Goal: Information Seeking & Learning: Check status

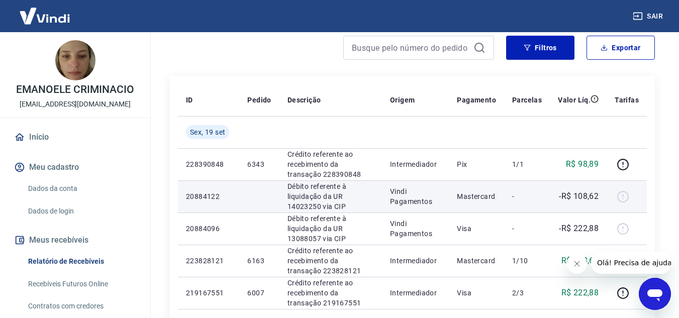
scroll to position [101, 0]
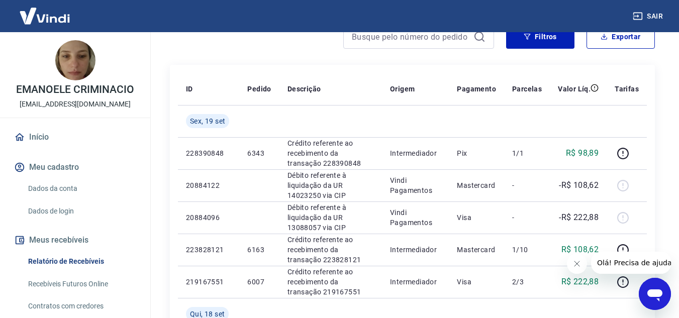
click at [571, 265] on button "Fechar mensagem da empresa" at bounding box center [577, 264] width 20 height 20
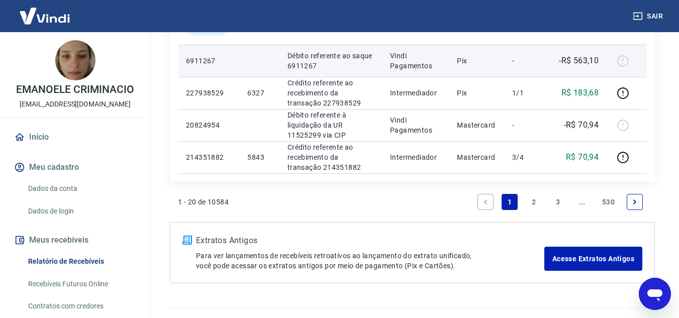
scroll to position [825, 0]
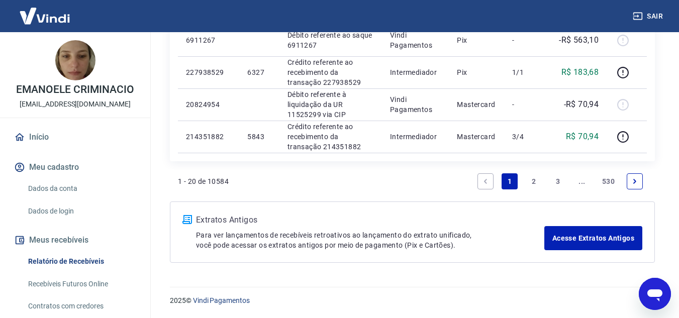
drag, startPoint x: 535, startPoint y: 180, endPoint x: 218, endPoint y: 160, distance: 317.4
click at [534, 180] on link "2" at bounding box center [534, 181] width 16 height 16
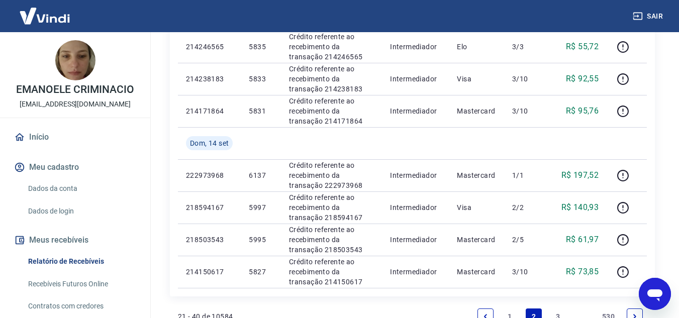
scroll to position [654, 0]
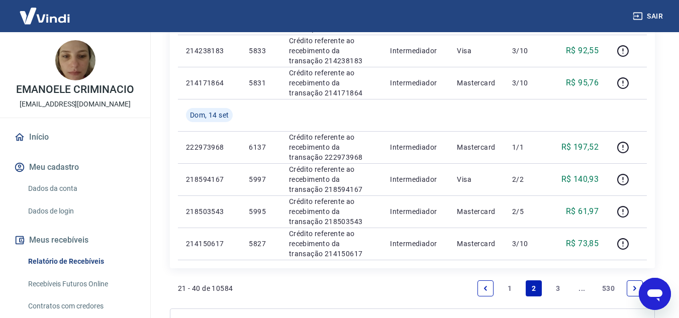
click at [557, 287] on link "3" at bounding box center [558, 289] width 16 height 16
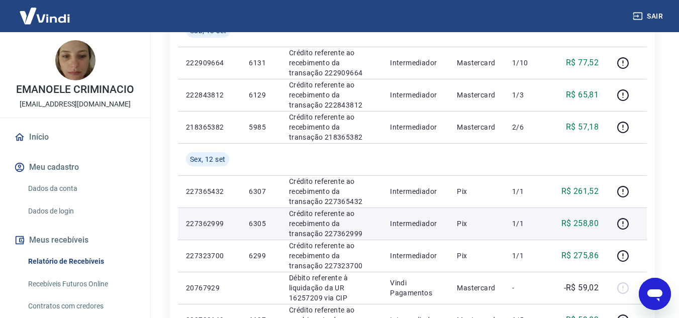
scroll to position [302, 0]
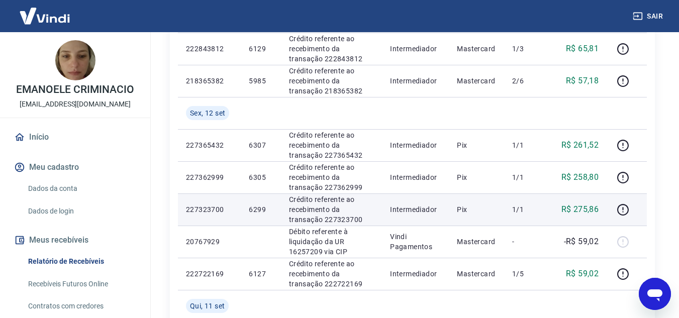
click at [259, 209] on p "6299" at bounding box center [261, 210] width 24 height 10
copy p "6299"
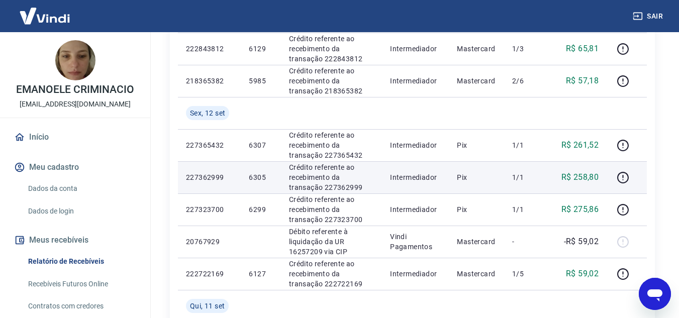
click at [259, 176] on p "6305" at bounding box center [261, 177] width 24 height 10
copy p "6305"
click at [587, 178] on p "R$ 258,80" at bounding box center [581, 177] width 38 height 12
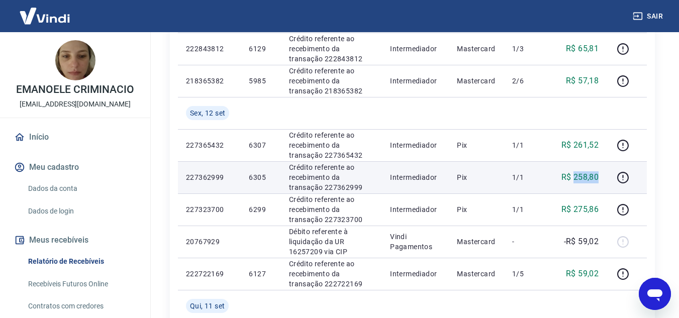
copy p "258,80"
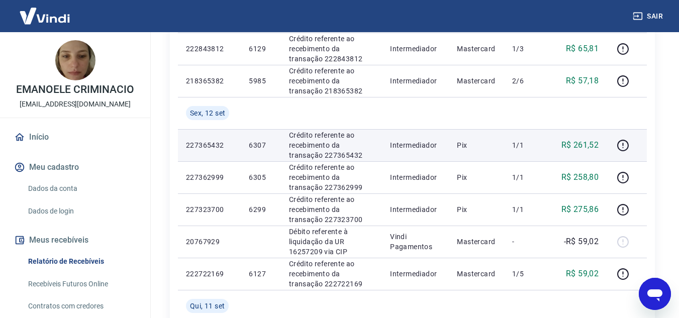
click at [256, 141] on p "6307" at bounding box center [261, 145] width 24 height 10
copy p "6307"
click at [581, 137] on td "R$ 261,52" at bounding box center [578, 145] width 57 height 32
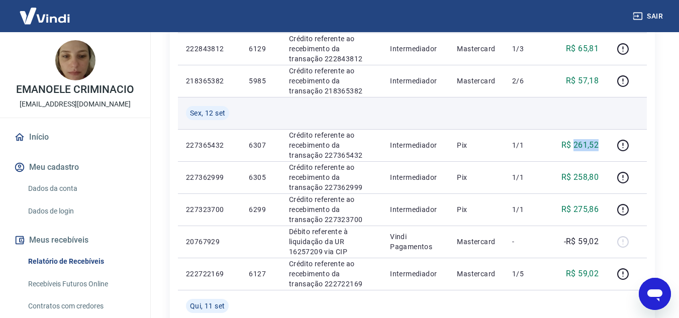
copy p "261,52"
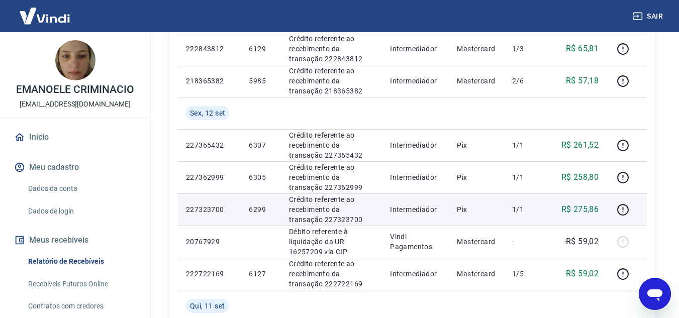
click at [264, 205] on p "6299" at bounding box center [261, 210] width 24 height 10
copy p "6299"
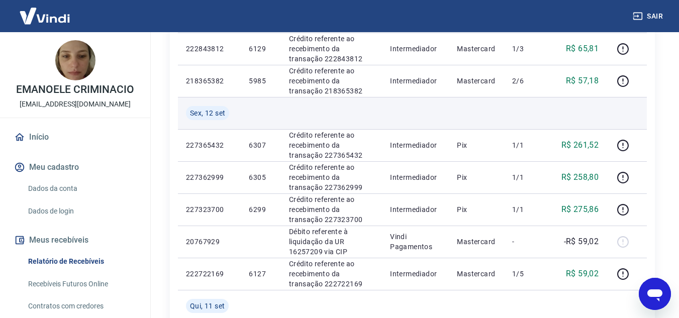
click at [276, 125] on td at bounding box center [261, 113] width 40 height 32
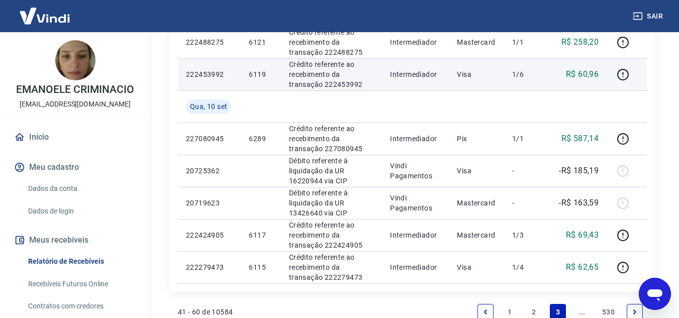
scroll to position [857, 0]
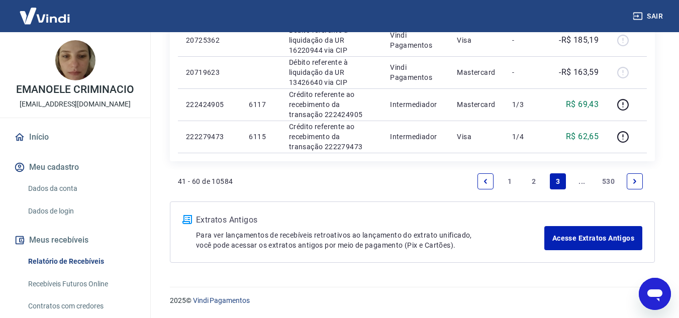
drag, startPoint x: 532, startPoint y: 179, endPoint x: 525, endPoint y: 195, distance: 17.1
click at [532, 179] on link "2" at bounding box center [534, 181] width 16 height 16
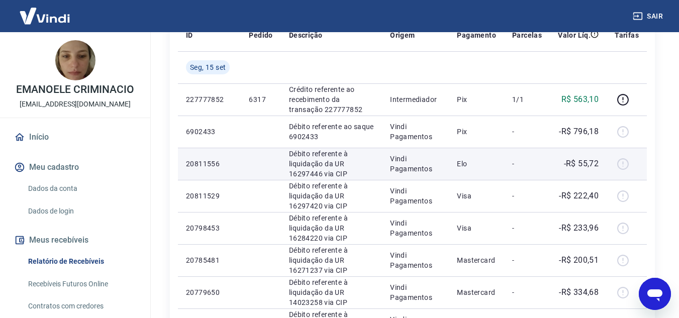
scroll to position [151, 0]
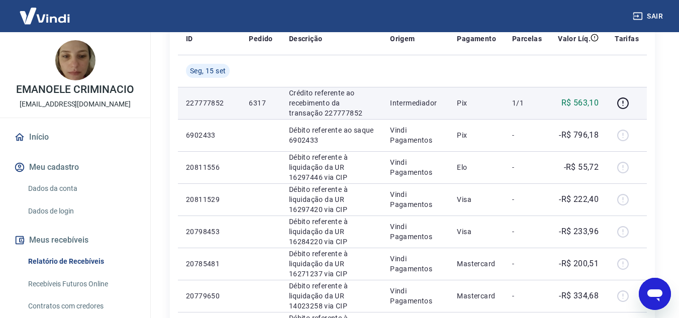
click at [261, 102] on p "6317" at bounding box center [261, 103] width 24 height 10
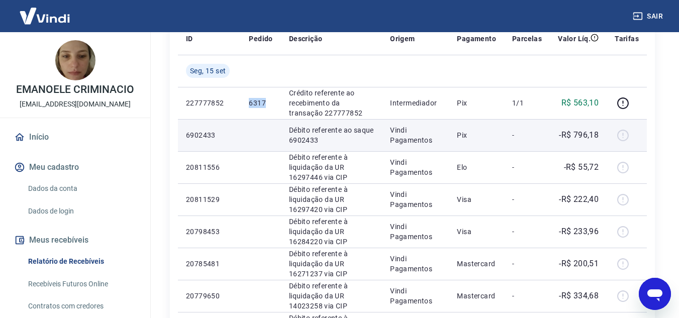
copy p "6317"
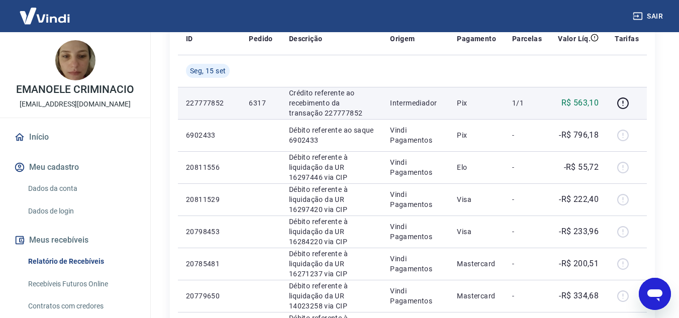
click at [578, 102] on p "R$ 563,10" at bounding box center [581, 103] width 38 height 12
copy p "563,10"
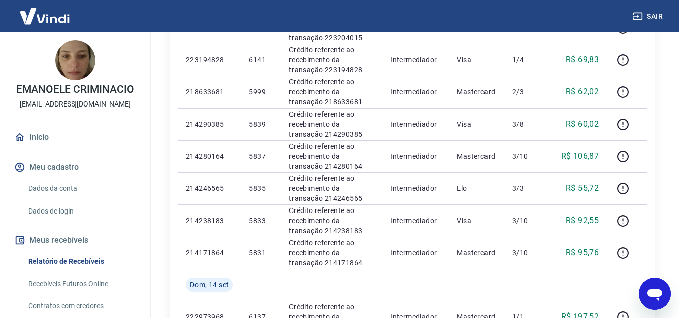
scroll to position [654, 0]
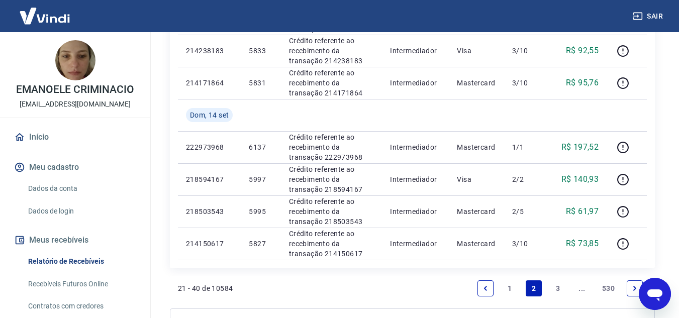
click at [508, 287] on link "1" at bounding box center [510, 289] width 16 height 16
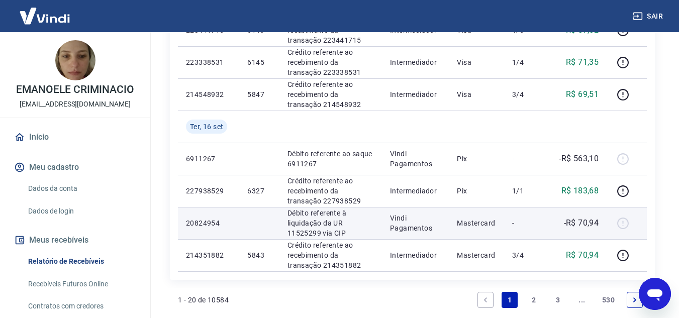
scroll to position [725, 0]
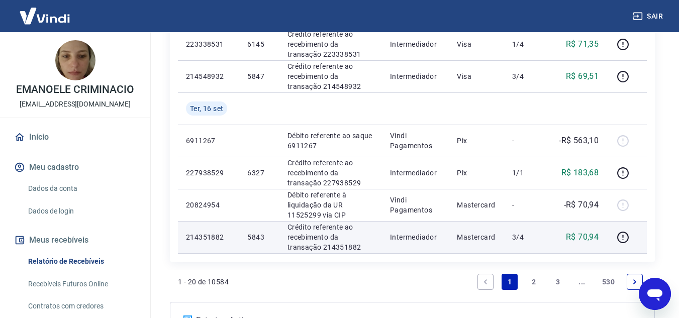
click at [260, 236] on p "5843" at bounding box center [259, 237] width 24 height 10
copy p "5843"
click at [589, 236] on p "R$ 70,94" at bounding box center [582, 237] width 33 height 12
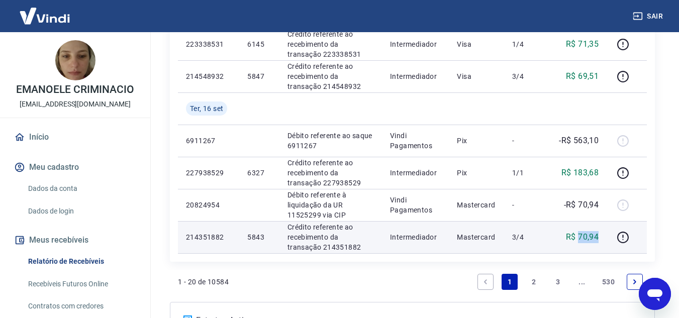
copy p "70,94"
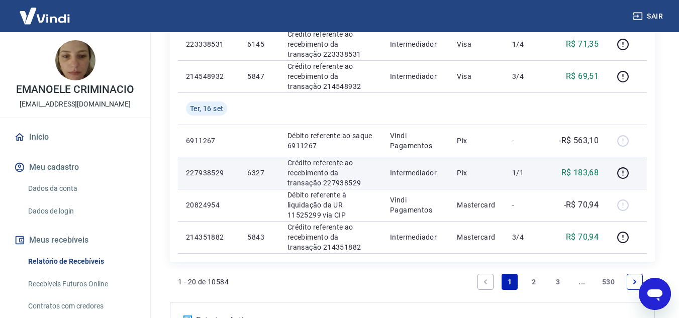
click at [265, 180] on td "6327" at bounding box center [259, 173] width 40 height 32
click at [259, 172] on p "6327" at bounding box center [259, 173] width 24 height 10
click at [579, 172] on p "R$ 183,68" at bounding box center [581, 173] width 38 height 12
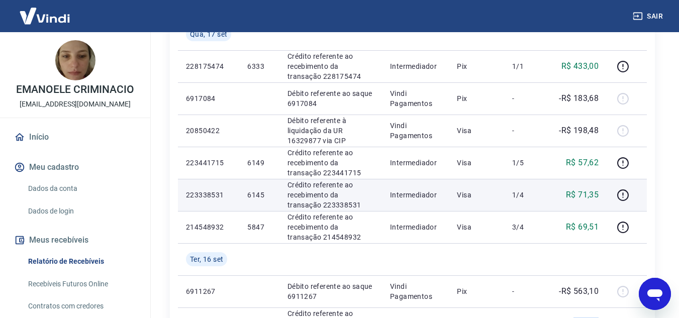
scroll to position [523, 0]
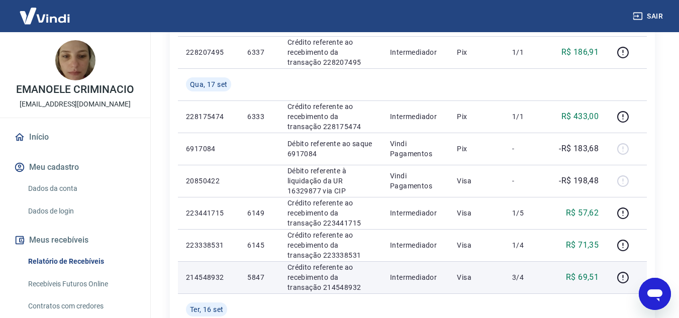
click at [255, 278] on p "5847" at bounding box center [259, 278] width 24 height 10
click at [597, 279] on p "R$ 69,51" at bounding box center [582, 278] width 33 height 12
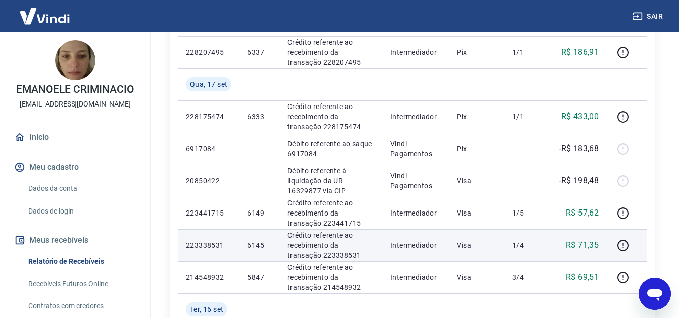
click at [257, 243] on p "6145" at bounding box center [259, 245] width 24 height 10
click at [593, 248] on p "R$ 71,35" at bounding box center [582, 245] width 33 height 12
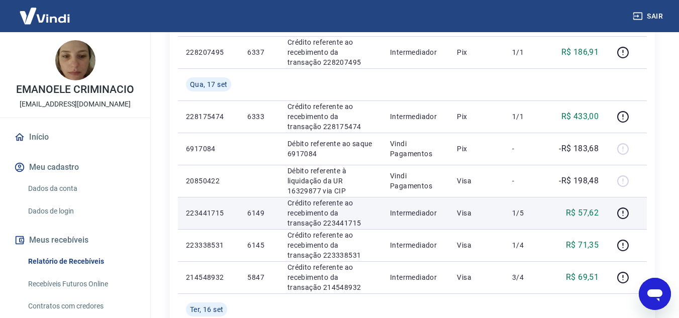
click at [254, 216] on p "6149" at bounding box center [259, 213] width 24 height 10
click at [599, 215] on p "R$ 57,62" at bounding box center [582, 213] width 33 height 12
click at [592, 211] on p "R$ 57,62" at bounding box center [582, 213] width 33 height 12
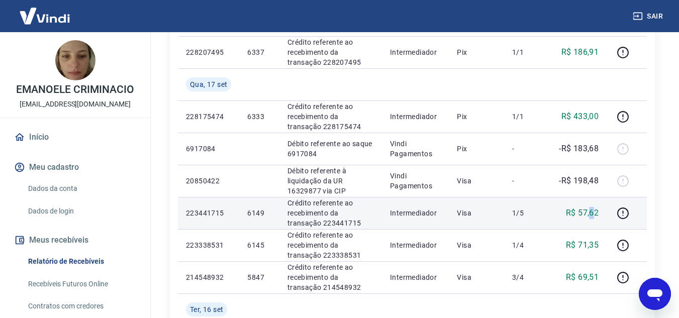
click at [592, 211] on p "R$ 57,62" at bounding box center [582, 213] width 33 height 12
click at [593, 211] on p "R$ 57,62" at bounding box center [582, 213] width 33 height 12
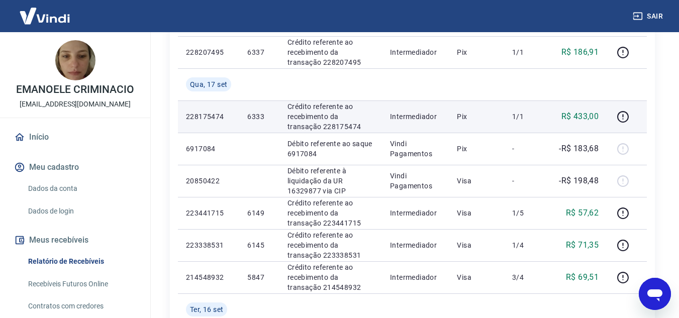
click at [258, 111] on td "6333" at bounding box center [259, 117] width 40 height 32
click at [593, 112] on p "R$ 433,00" at bounding box center [581, 117] width 38 height 12
click at [595, 111] on p "R$ 433,00" at bounding box center [581, 117] width 38 height 12
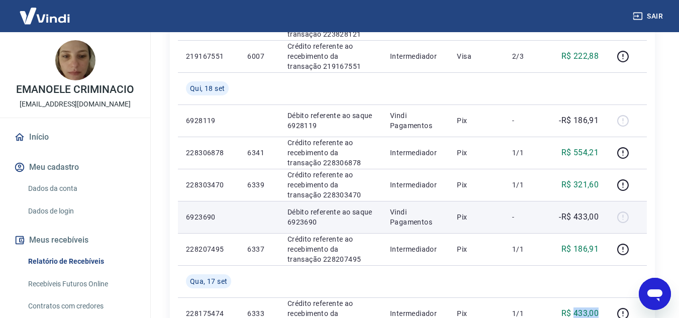
scroll to position [322, 0]
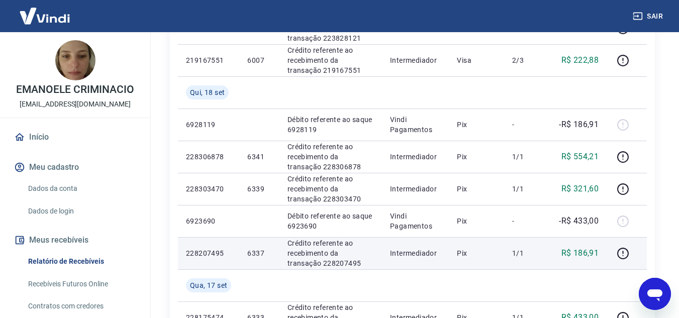
click at [254, 251] on p "6337" at bounding box center [259, 253] width 24 height 10
click at [586, 253] on p "R$ 186,91" at bounding box center [581, 253] width 38 height 12
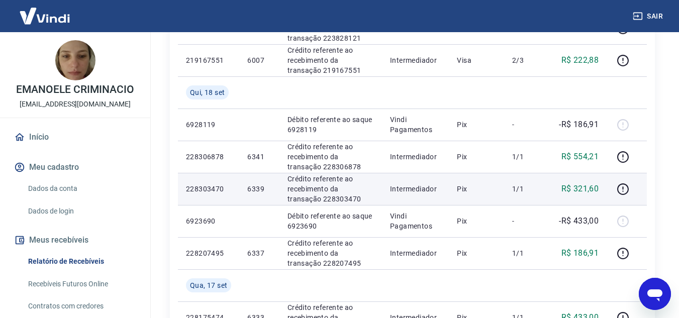
click at [258, 190] on p "6339" at bounding box center [259, 189] width 24 height 10
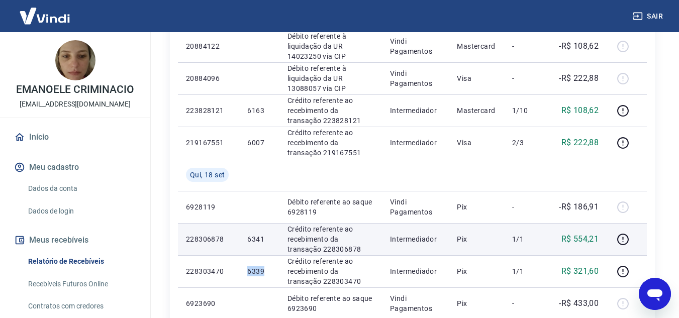
scroll to position [222, 0]
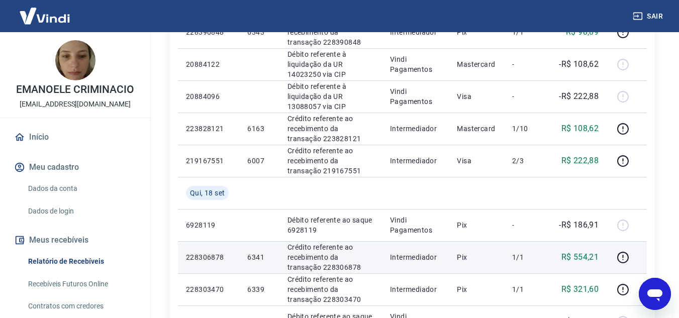
click at [254, 256] on p "6341" at bounding box center [259, 257] width 24 height 10
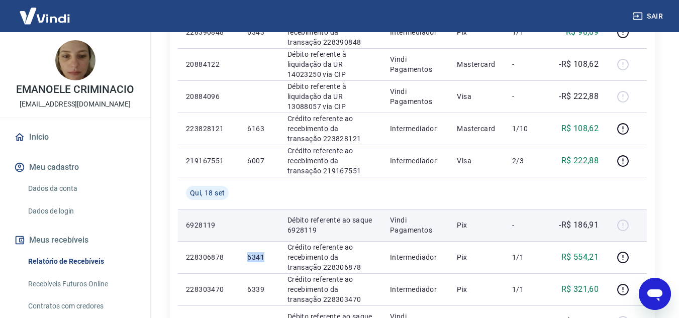
scroll to position [171, 0]
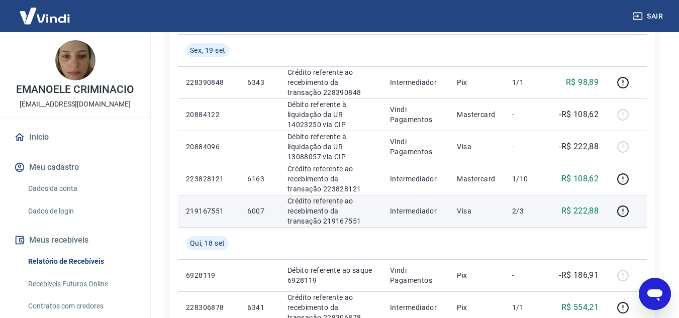
click at [253, 212] on p "6007" at bounding box center [259, 211] width 24 height 10
click at [593, 213] on p "R$ 222,88" at bounding box center [581, 211] width 38 height 12
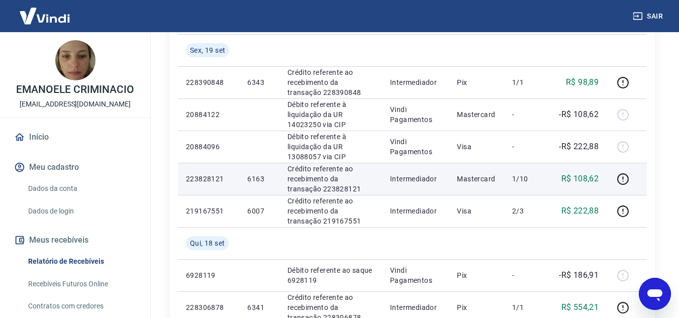
click at [256, 178] on p "6163" at bounding box center [259, 179] width 24 height 10
click at [597, 174] on p "R$ 108,62" at bounding box center [581, 179] width 38 height 12
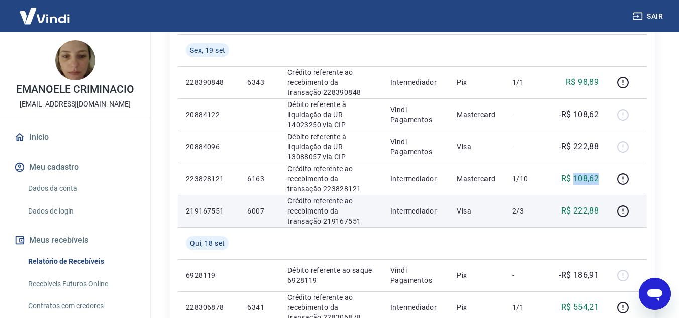
scroll to position [121, 0]
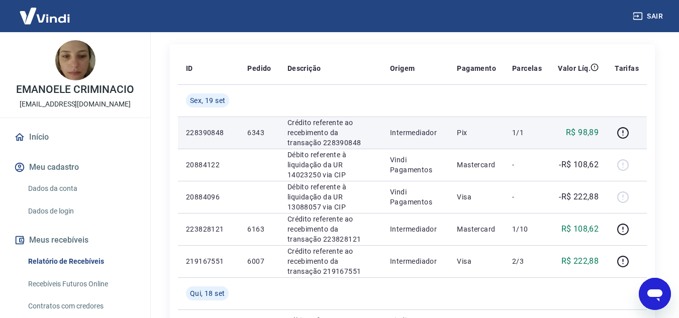
click at [264, 137] on p "6343" at bounding box center [259, 133] width 24 height 10
click at [258, 131] on p "6343" at bounding box center [259, 133] width 24 height 10
